Goal: Navigation & Orientation: Find specific page/section

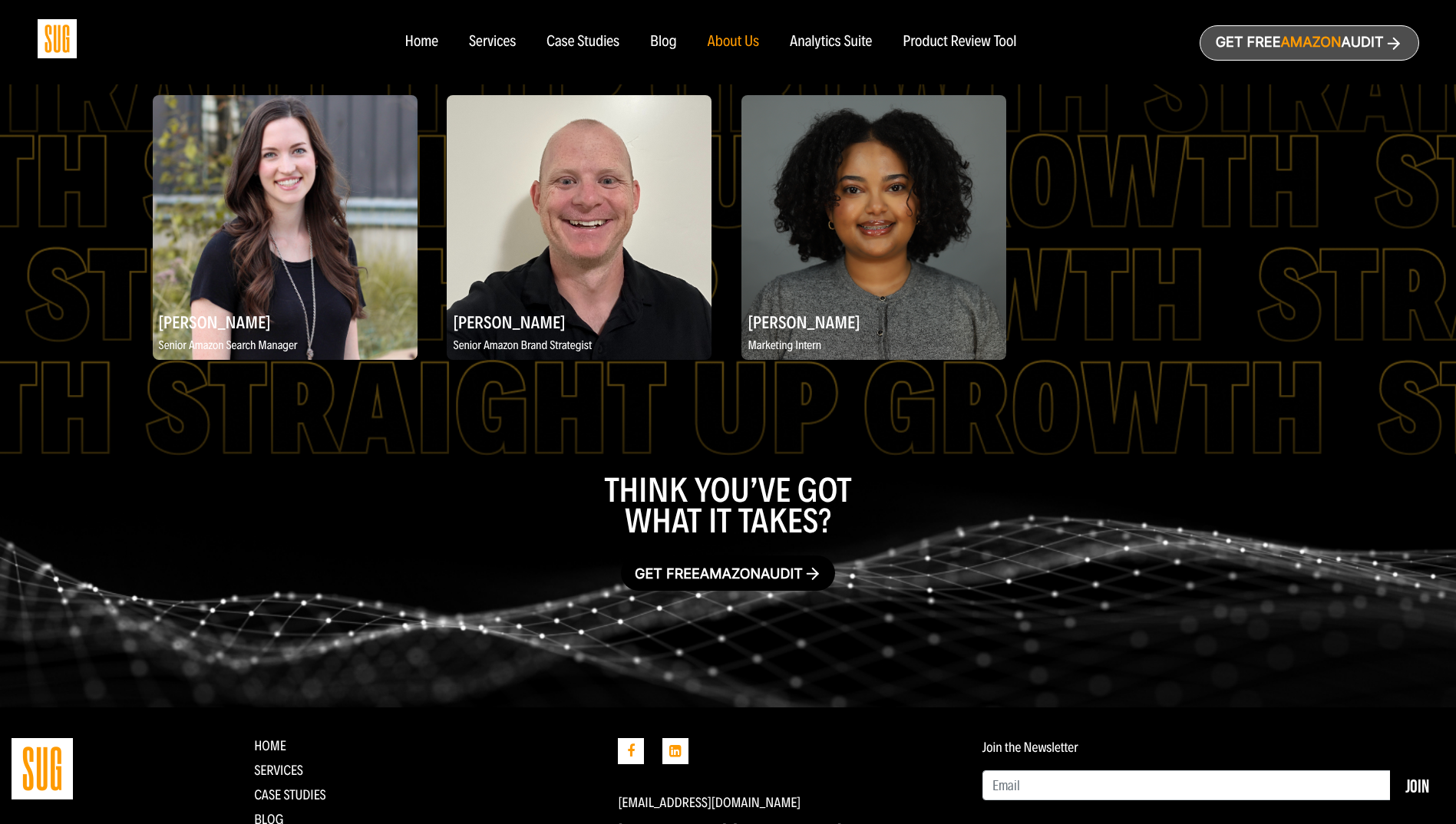
scroll to position [2697, 0]
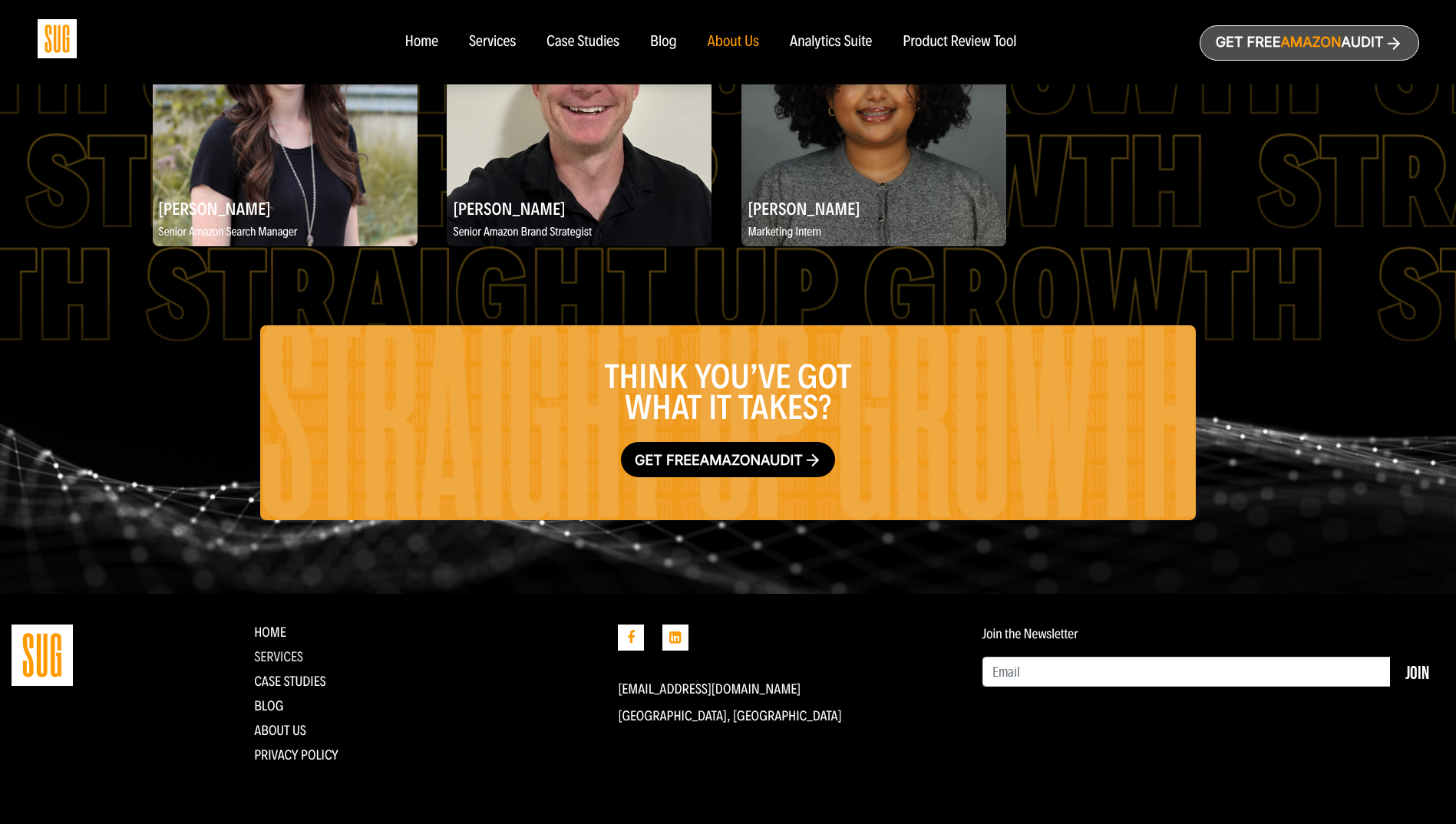
click at [286, 651] on link "Services" at bounding box center [279, 657] width 49 height 17
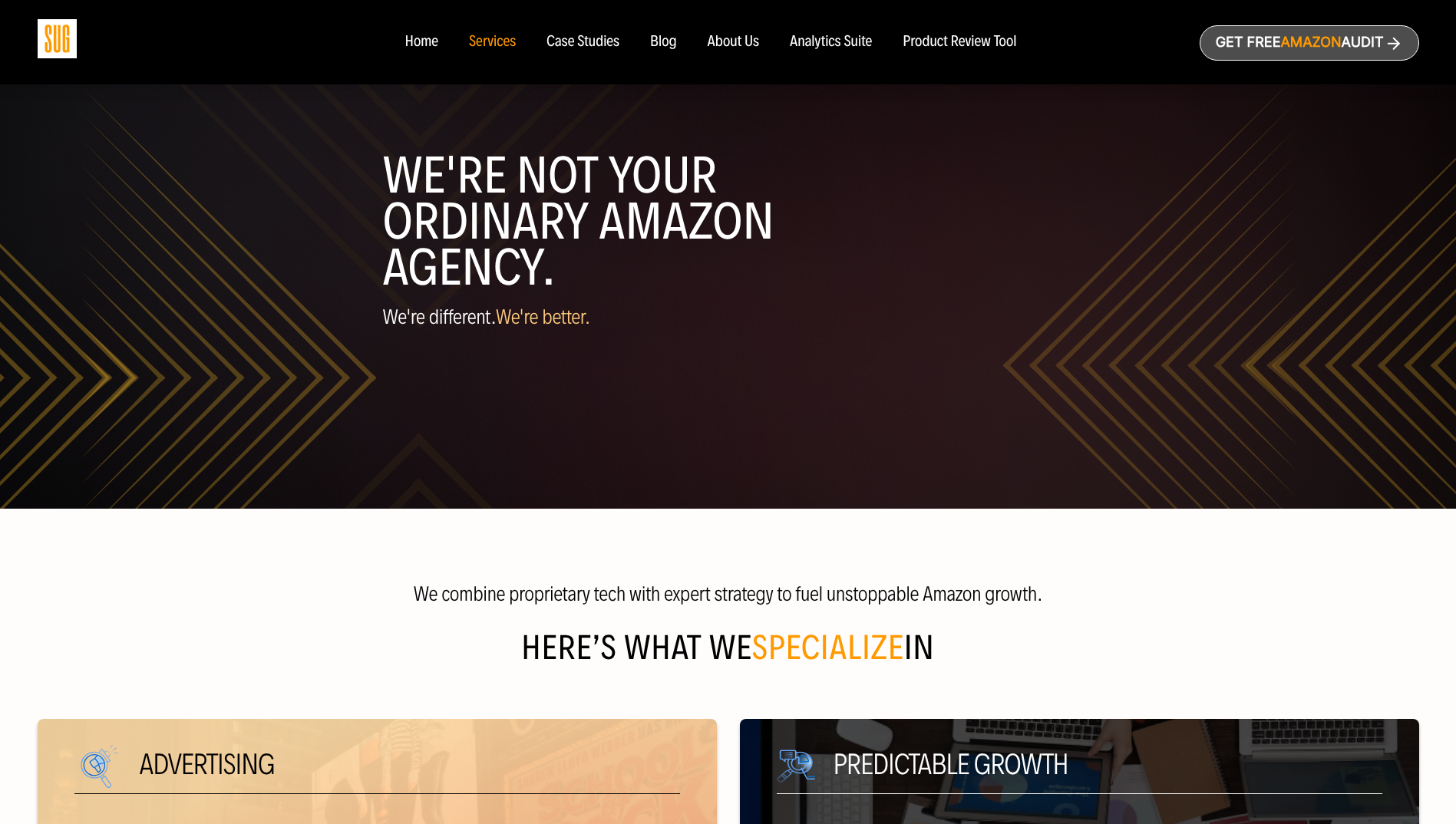
click at [957, 42] on div "Product Review Tool" at bounding box center [959, 42] width 113 height 17
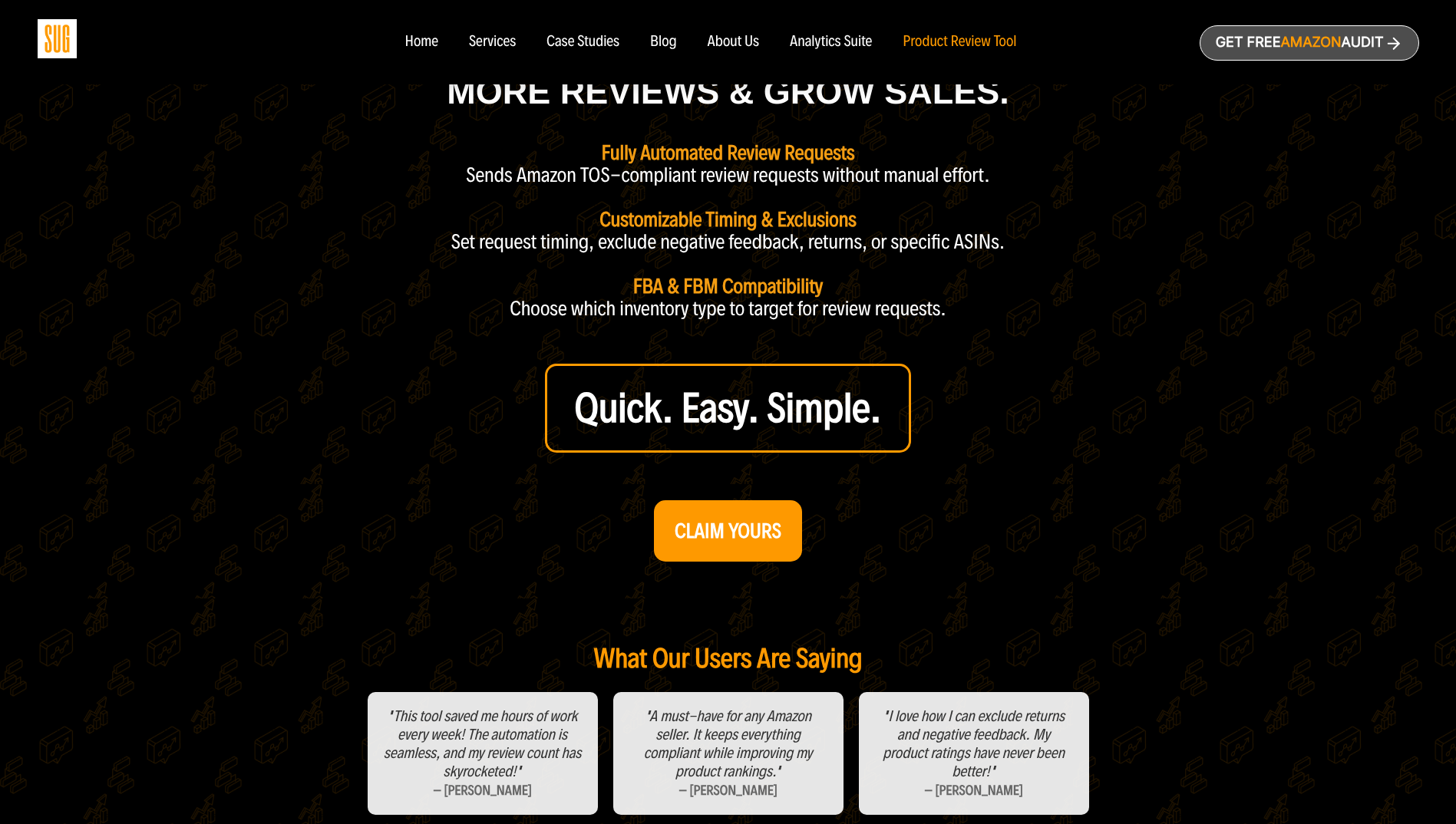
scroll to position [92, 0]
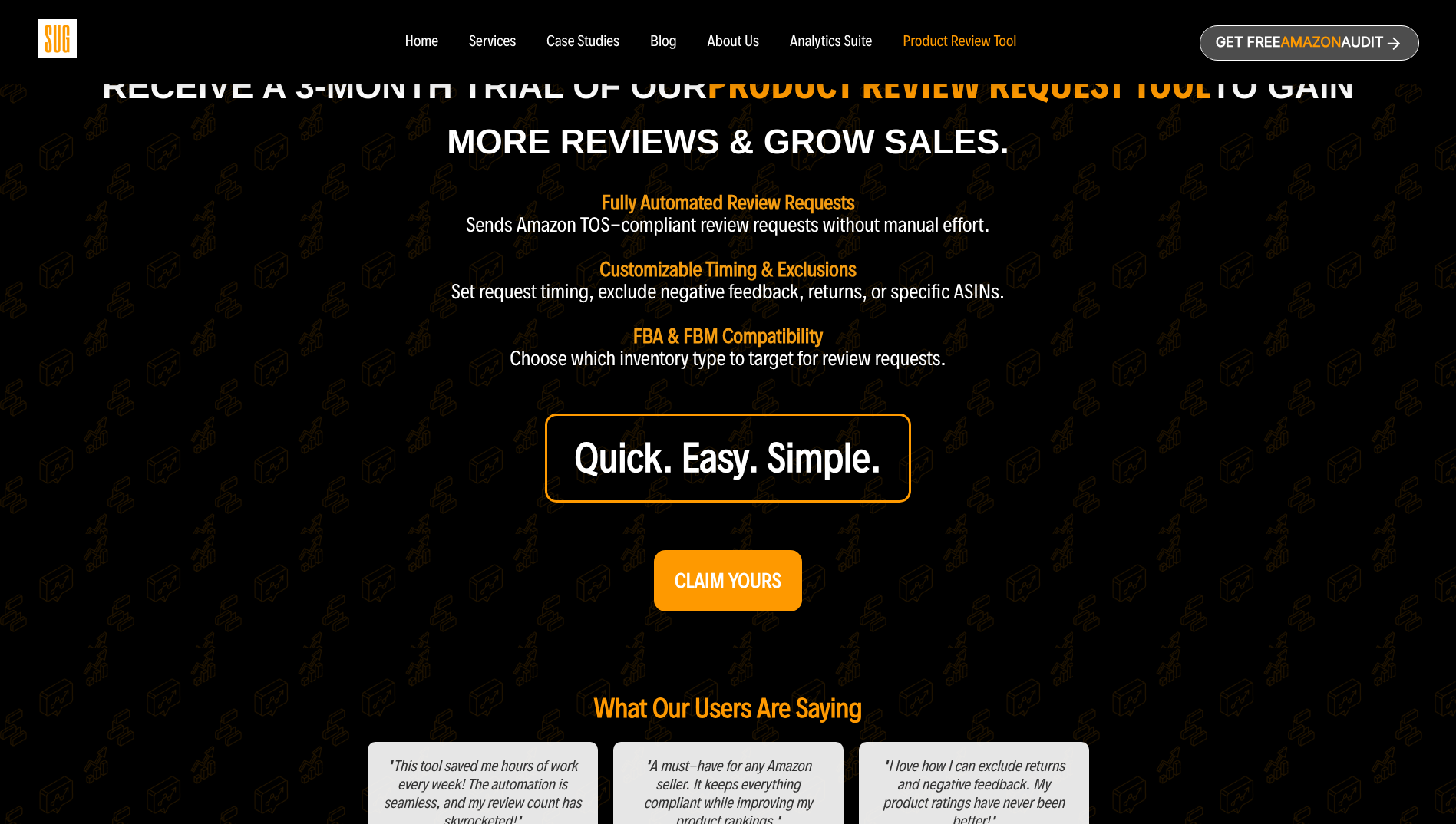
click at [818, 33] on div "Analytics Suite" at bounding box center [831, 42] width 82 height 17
